Goal: Information Seeking & Learning: Learn about a topic

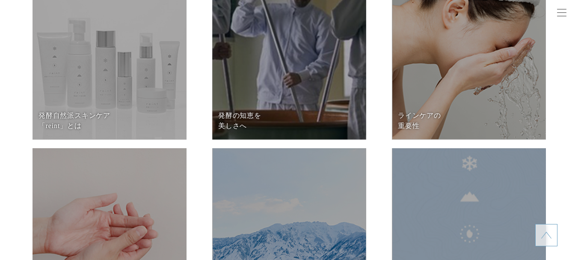
scroll to position [3593, 0]
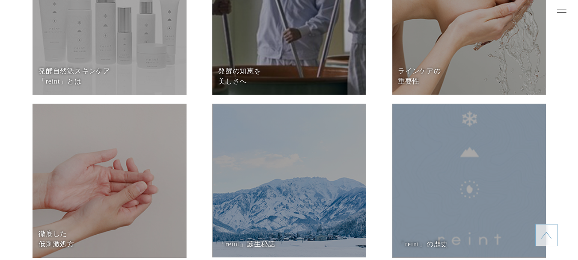
click at [146, 152] on dd at bounding box center [110, 181] width 154 height 154
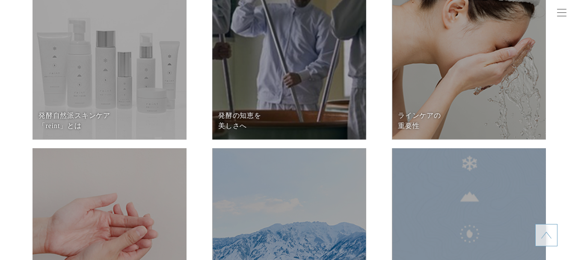
scroll to position [3507, 0]
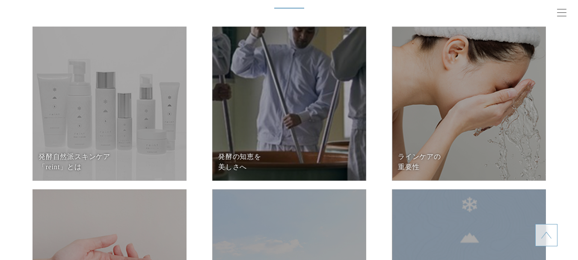
click at [282, 119] on dd at bounding box center [289, 104] width 154 height 154
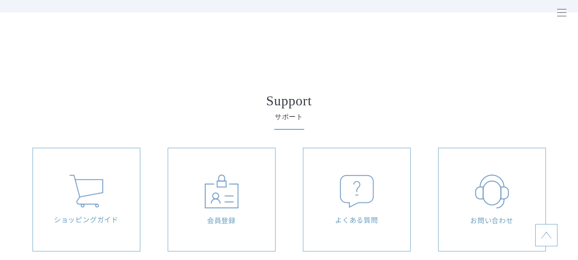
scroll to position [1925, 0]
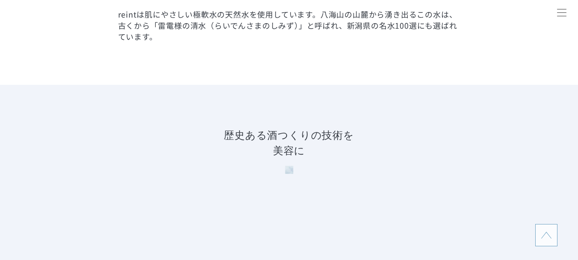
scroll to position [1198, 0]
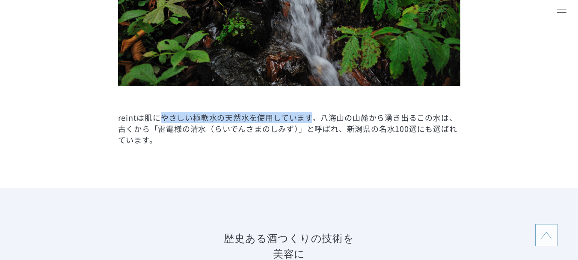
drag, startPoint x: 162, startPoint y: 118, endPoint x: 310, endPoint y: 120, distance: 148.0
click at [310, 120] on p "reintは肌にやさしい極軟水の天然水を使用しています。八海山の山麓から湧き出るこの水は、古くから「雷電様の清水（らいでんさまのしみず）」と呼ばれ、新潟県の名…" at bounding box center [289, 128] width 342 height 33
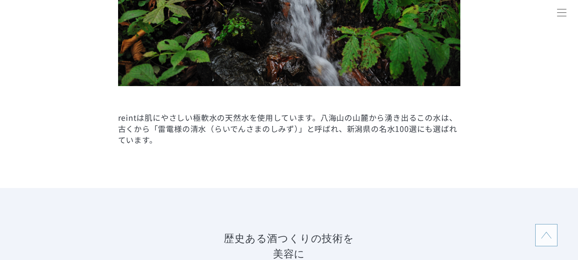
click at [382, 122] on p "reintは肌にやさしい極軟水の天然水を使用しています。八海山の山麓から湧き出るこの水は、古くから「雷電様の清水（らいでんさまのしみず）」と呼ばれ、新潟県の名…" at bounding box center [289, 128] width 342 height 33
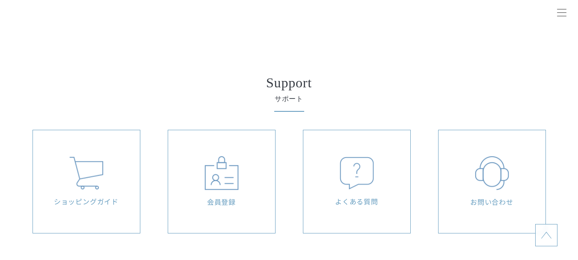
scroll to position [1925, 0]
